Goal: Information Seeking & Learning: Learn about a topic

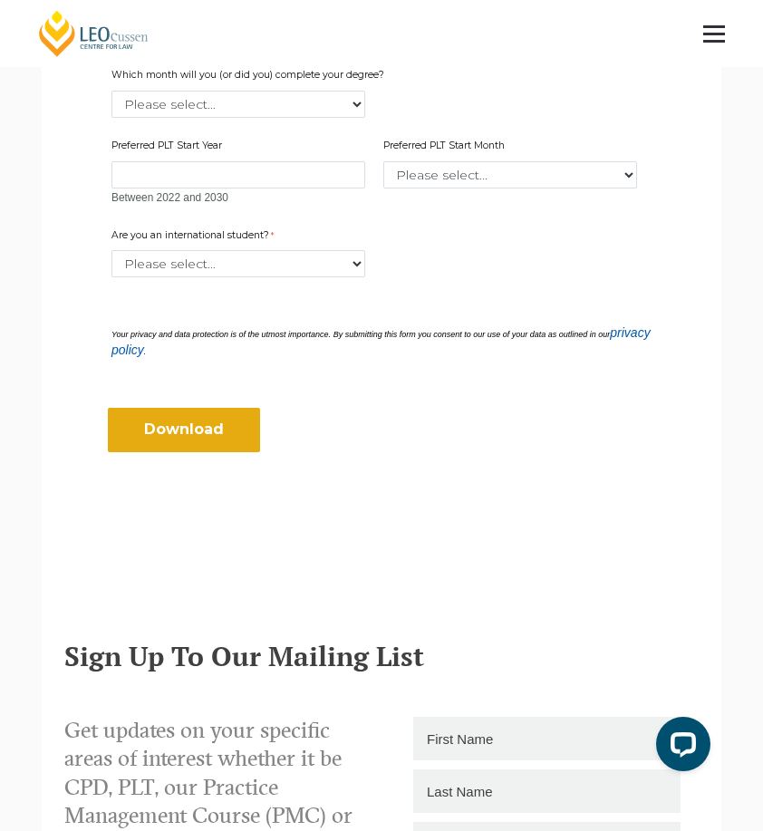
scroll to position [217, 0]
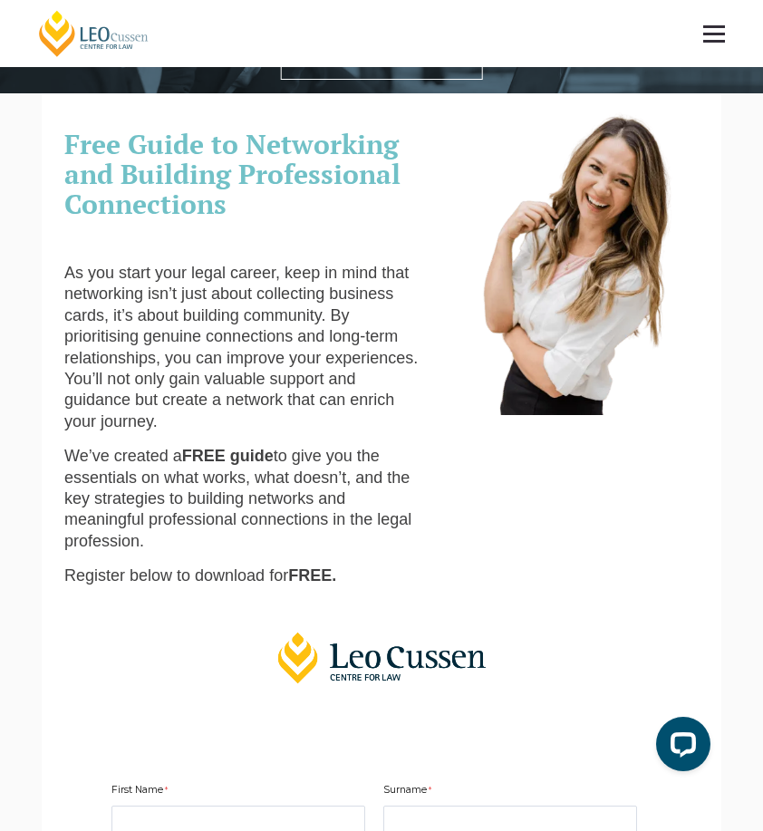
click at [698, 25] on link at bounding box center [713, 33] width 67 height 67
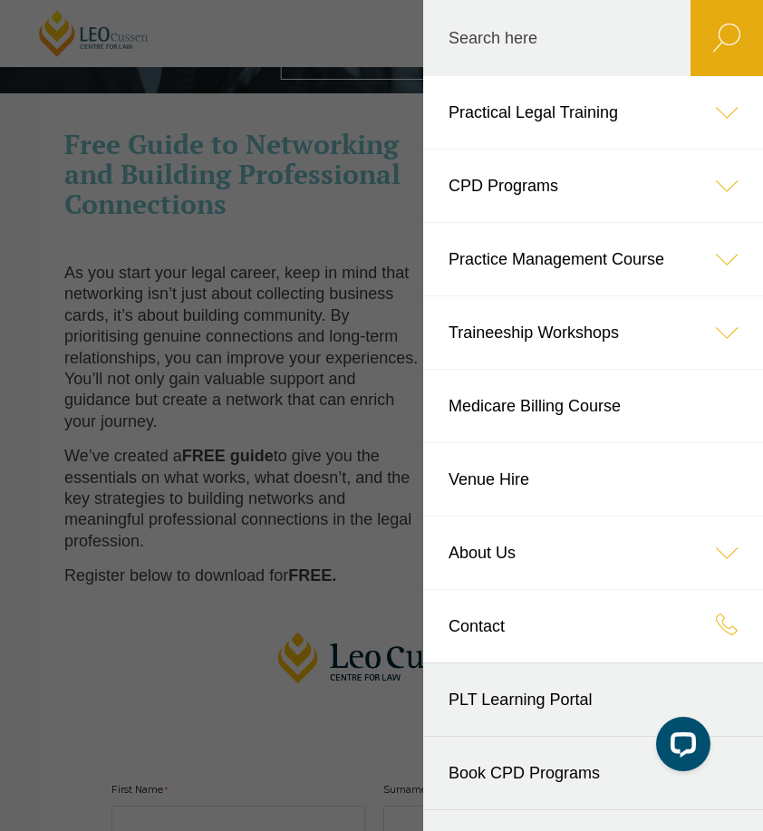
click at [707, 106] on icon at bounding box center [726, 112] width 72 height 72
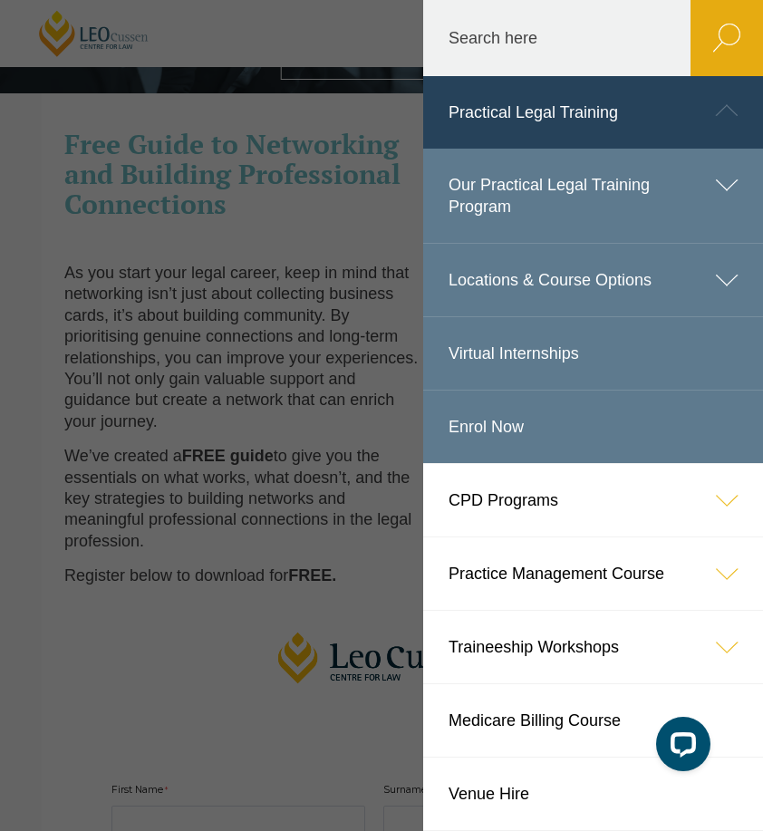
click at [712, 185] on icon at bounding box center [726, 185] width 72 height 72
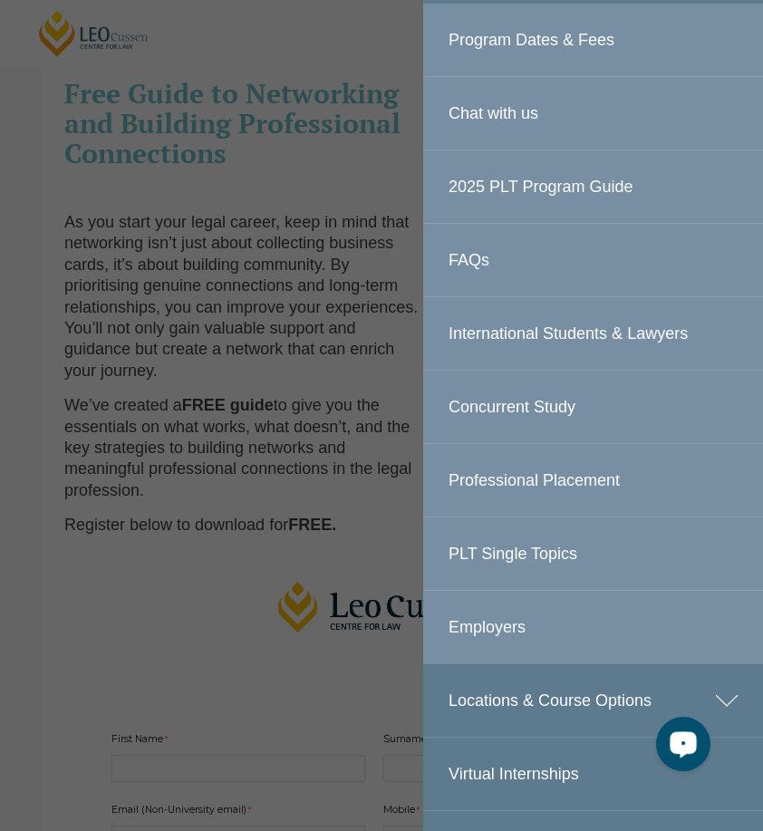
scroll to position [275, 0]
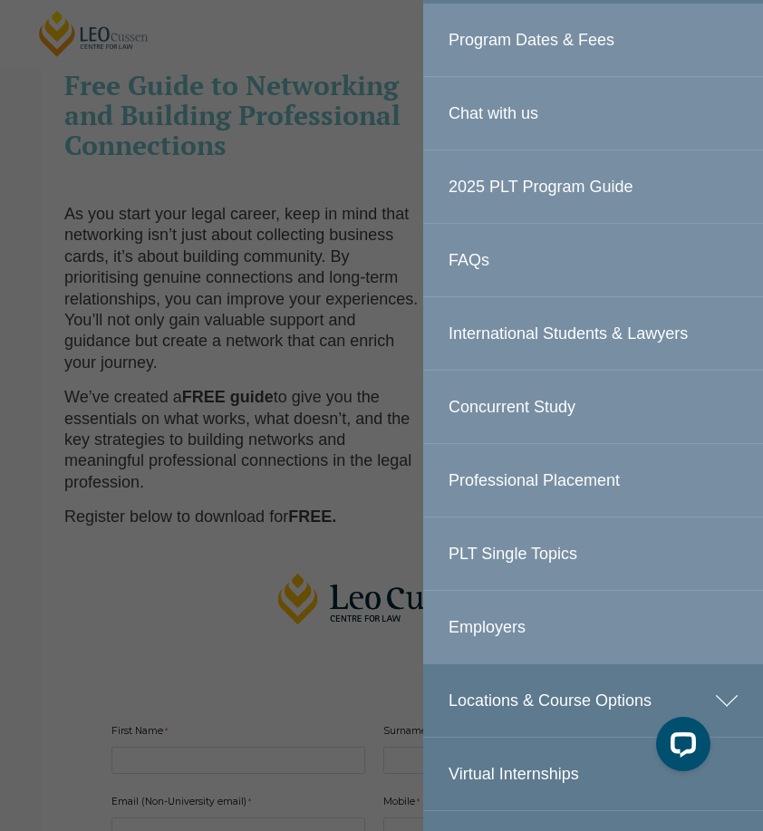
click at [726, 699] on icon at bounding box center [726, 700] width 72 height 72
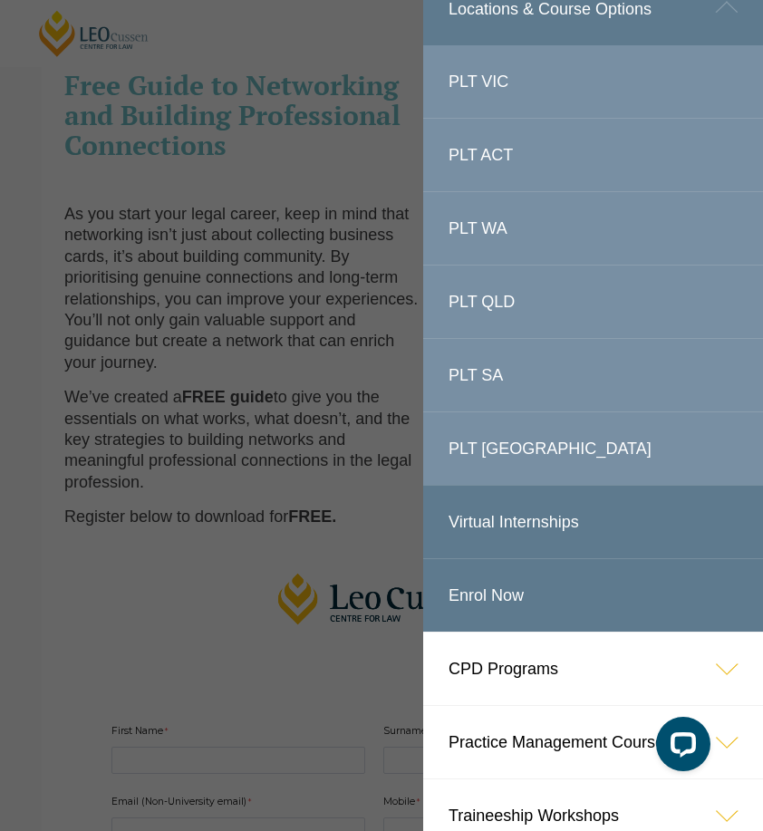
scroll to position [272, 0]
click at [487, 303] on link "PLT QLD" at bounding box center [593, 301] width 340 height 72
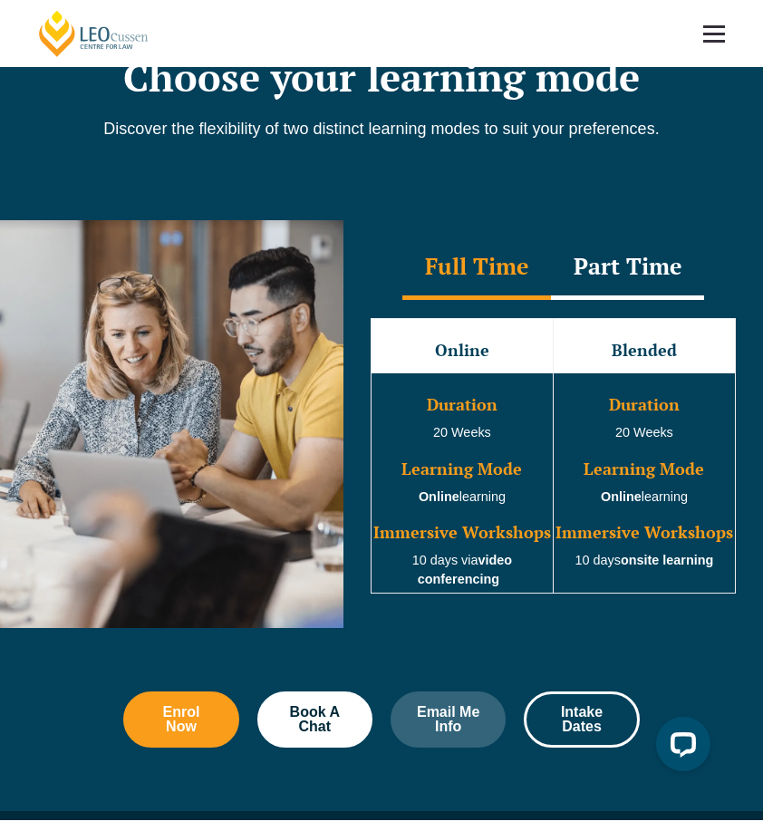
scroll to position [1340, 0]
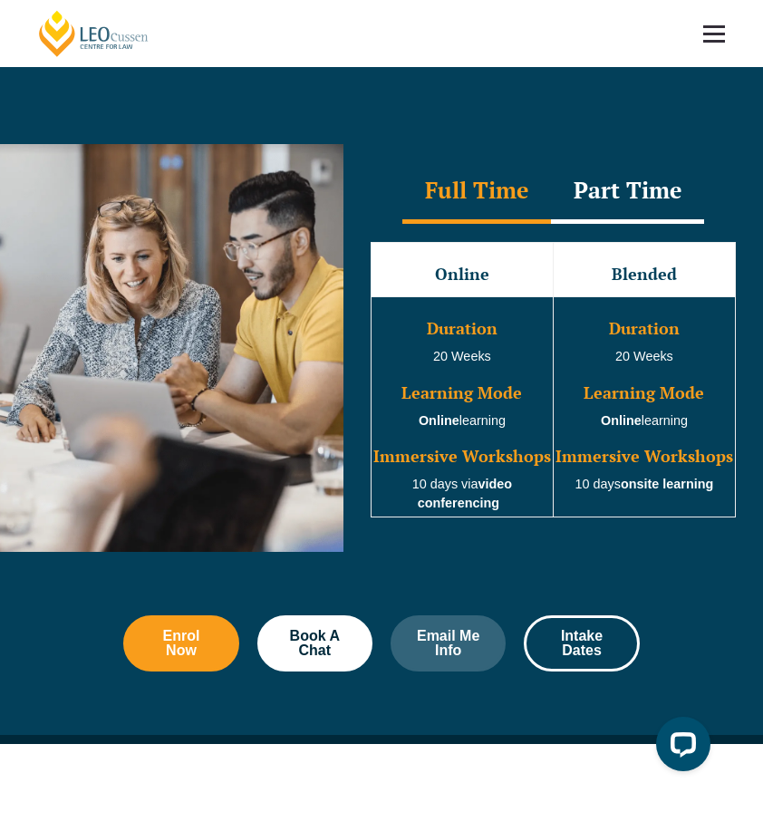
click at [489, 317] on span "Duration" at bounding box center [462, 328] width 71 height 22
click at [467, 477] on strong "video conferencing" at bounding box center [465, 494] width 94 height 34
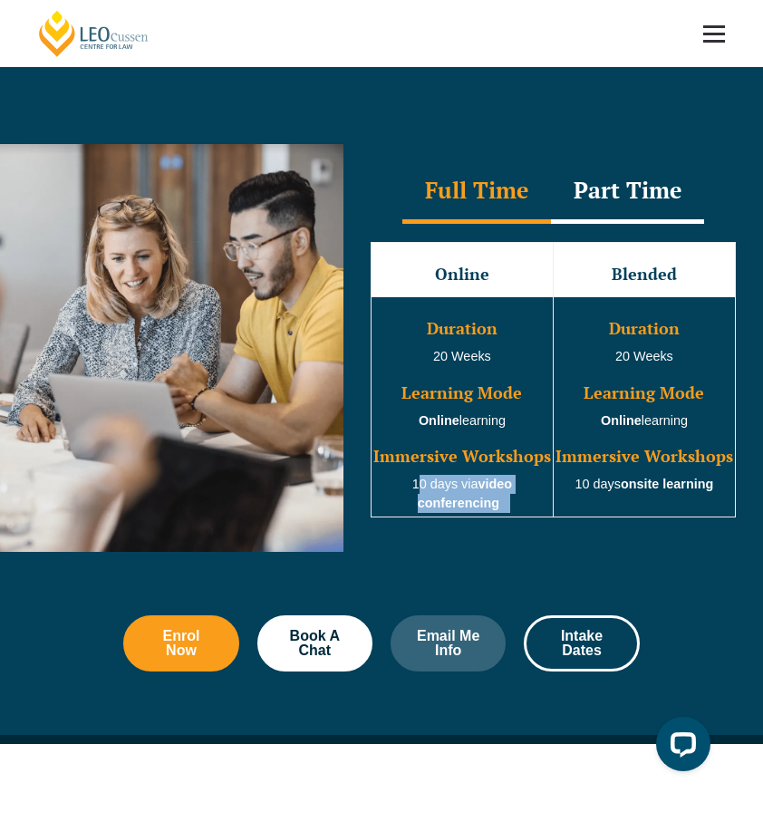
click at [467, 477] on strong "video conferencing" at bounding box center [465, 494] width 94 height 34
click at [467, 406] on td "Duration 20 Weeks Learning Mode Online learning Immersive Workshops 10 days via…" at bounding box center [462, 407] width 182 height 220
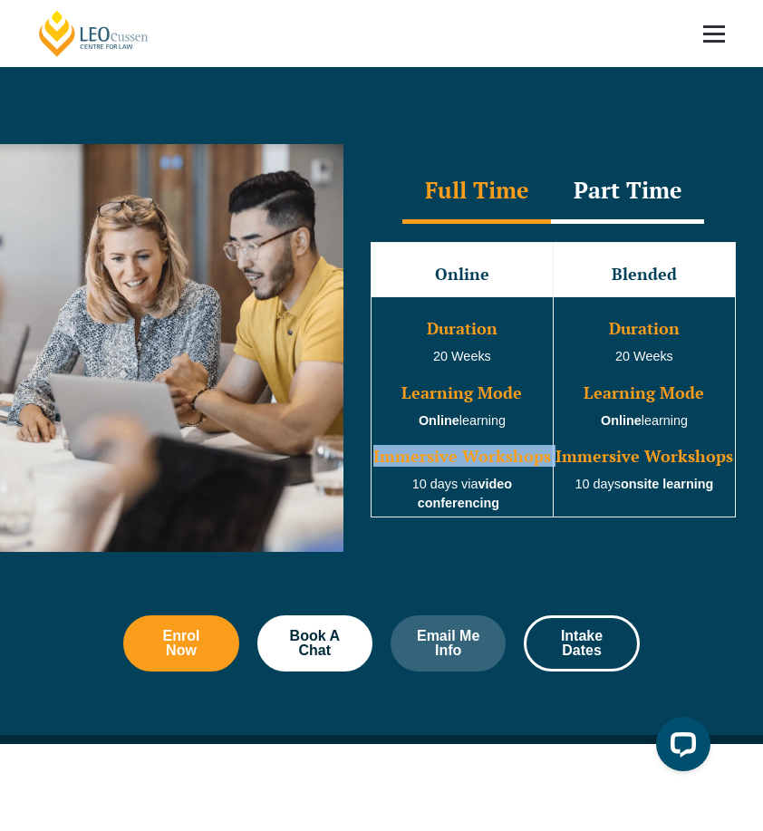
click at [639, 384] on h3 "Learning Mode" at bounding box center [644, 393] width 178 height 18
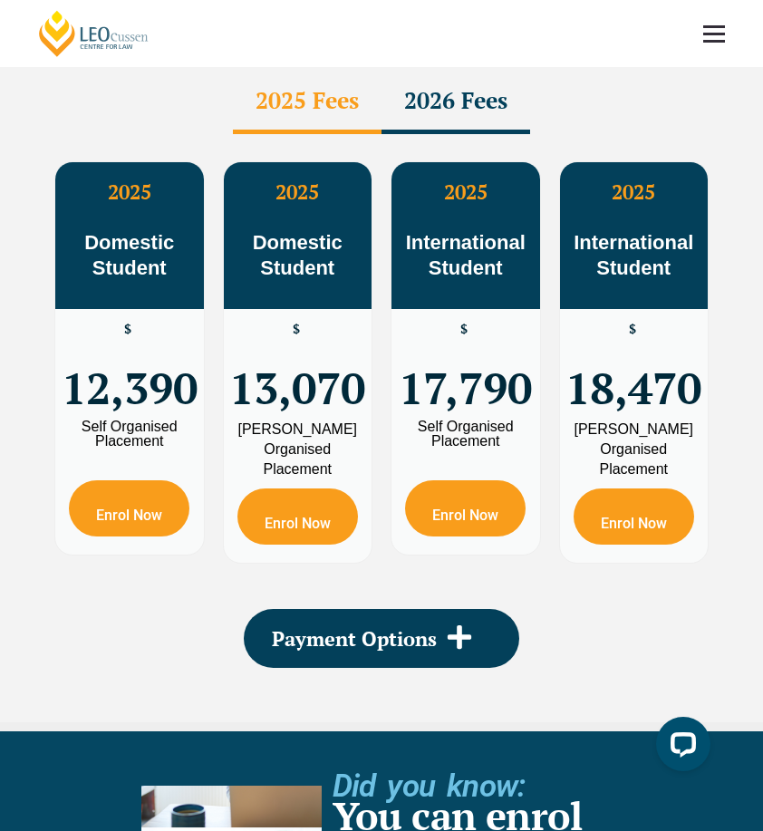
scroll to position [3125, 0]
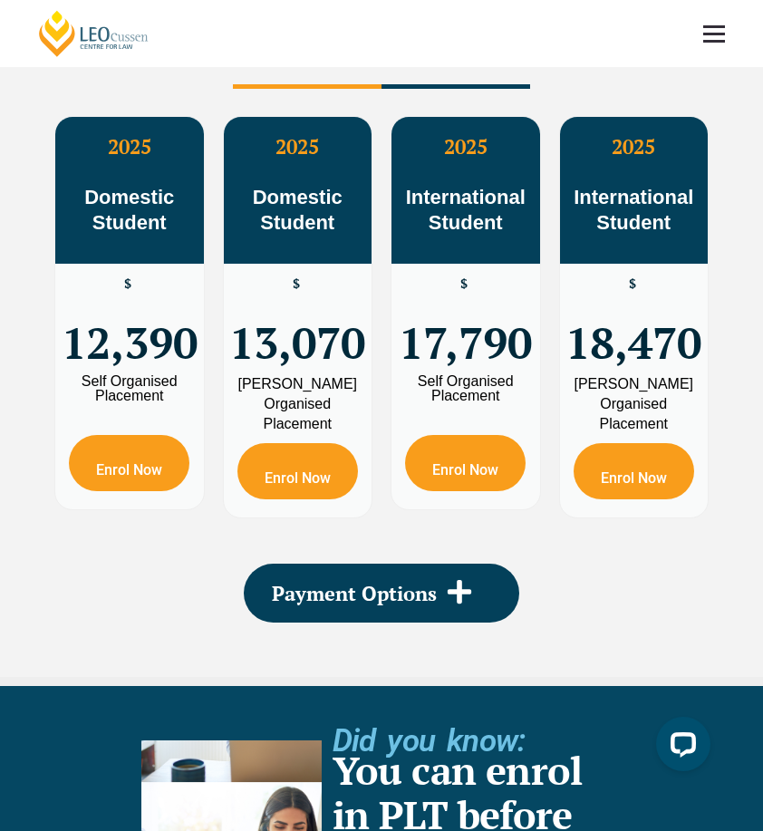
click at [467, 89] on div "2026 Fees" at bounding box center [455, 56] width 149 height 63
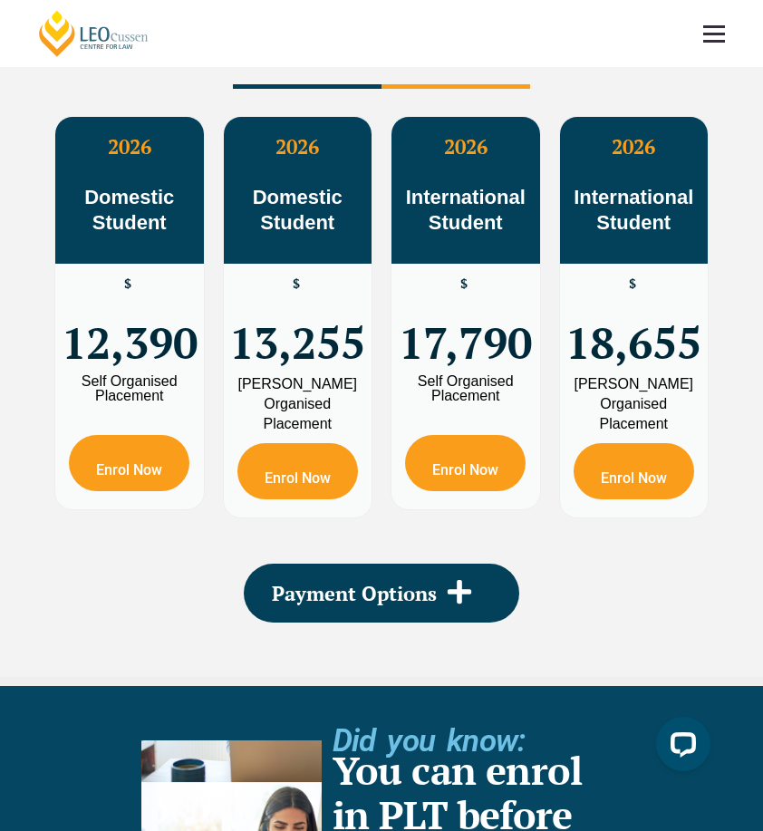
click at [330, 89] on div "2025 Fees" at bounding box center [307, 56] width 149 height 63
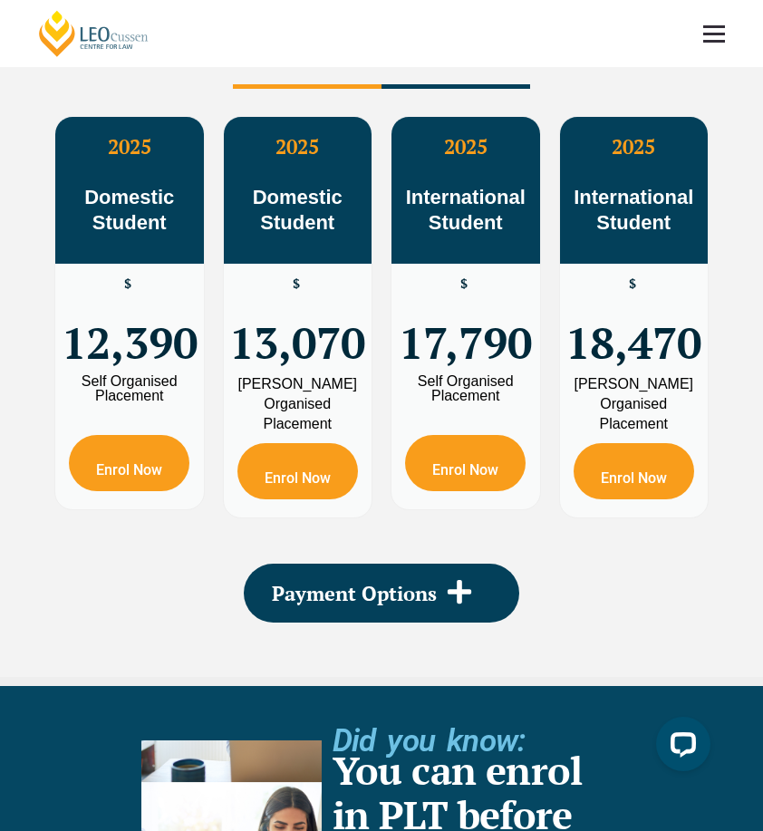
click at [505, 82] on div "2026 Fees" at bounding box center [455, 56] width 149 height 63
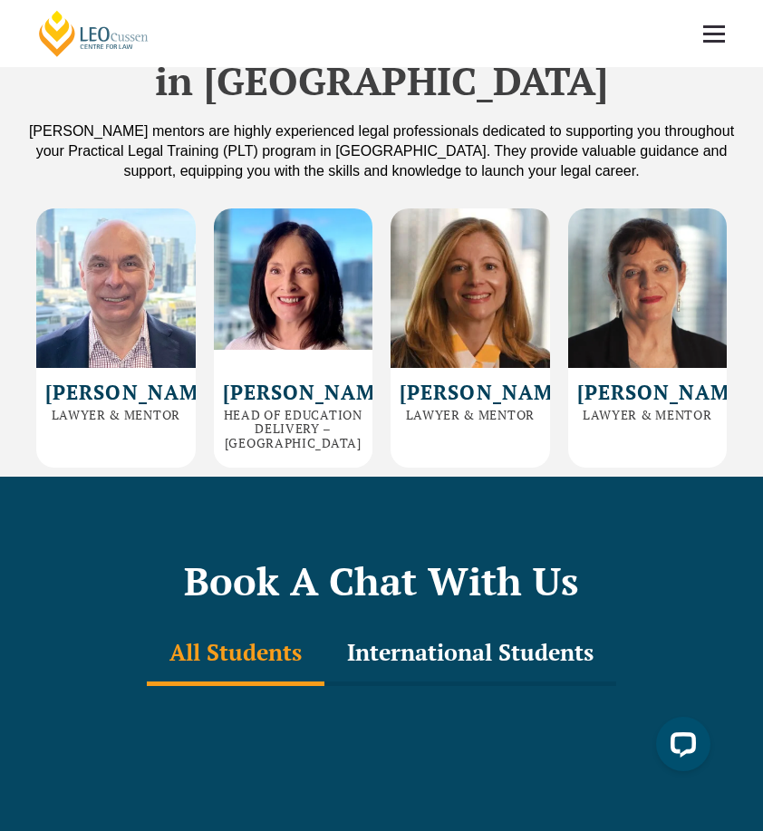
scroll to position [4744, 0]
click at [103, 403] on h2 "Silvio De Luca" at bounding box center [115, 392] width 141 height 22
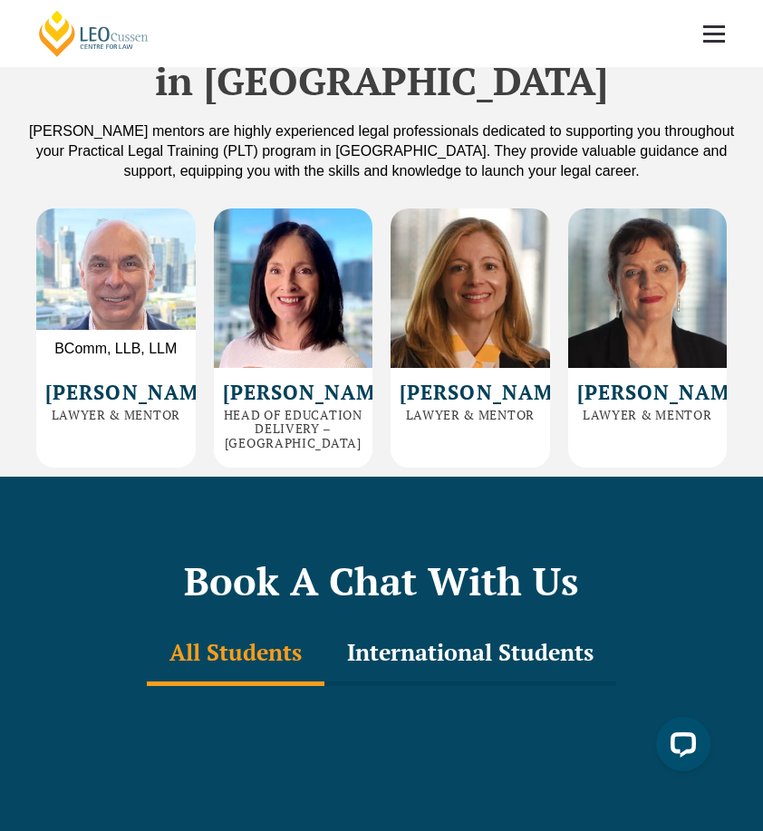
click at [99, 368] on p "BComm, LLB, LLM" at bounding box center [115, 349] width 159 height 38
click at [251, 403] on h2 "Tracy Reeves" at bounding box center [293, 392] width 141 height 22
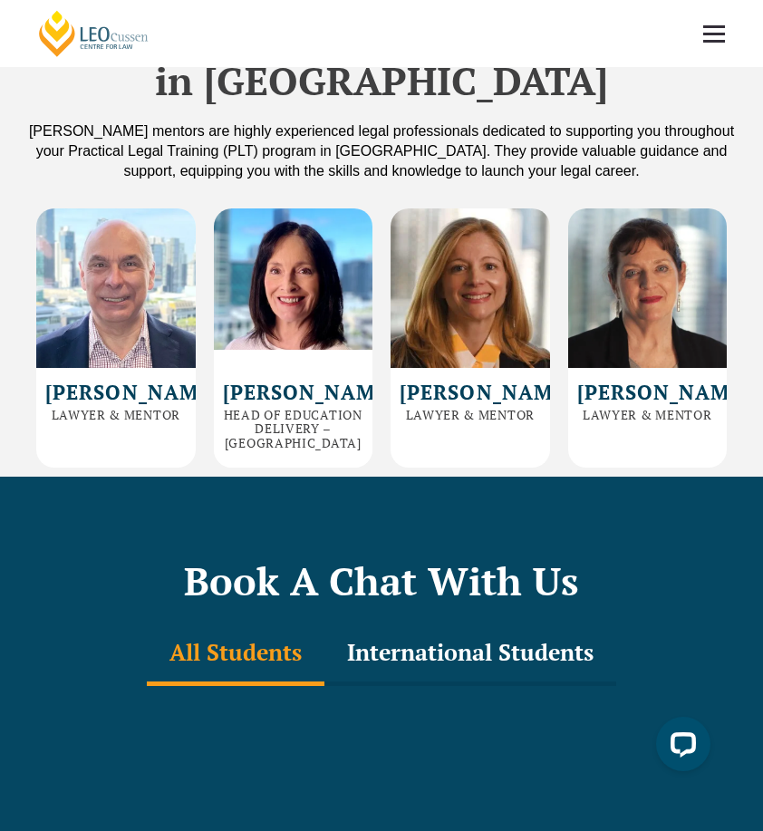
click at [218, 358] on img at bounding box center [293, 287] width 159 height 159
